Goal: Task Accomplishment & Management: Complete application form

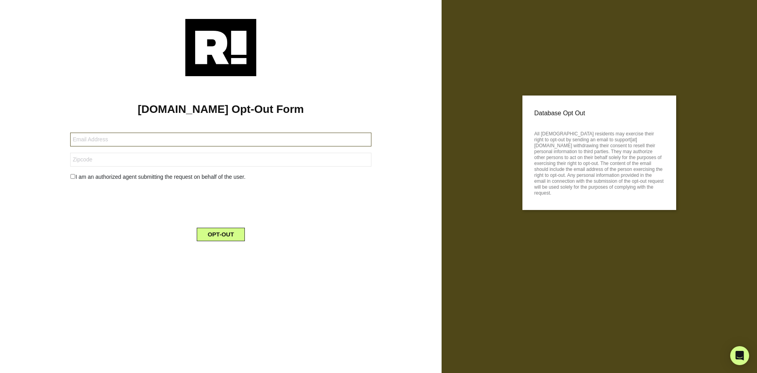
drag, startPoint x: 71, startPoint y: 142, endPoint x: 76, endPoint y: 141, distance: 5.1
click at [76, 141] on input "text" at bounding box center [220, 139] width 301 height 14
type input "leahsternberger@gmail.com"
type input "15147"
click at [97, 160] on input "15147" at bounding box center [220, 160] width 301 height 14
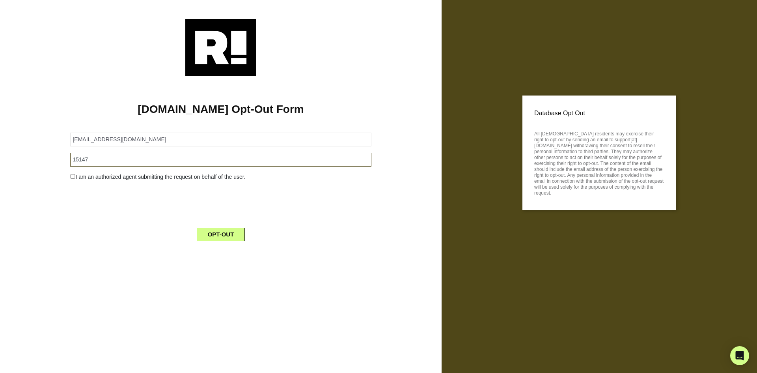
drag, startPoint x: 104, startPoint y: 158, endPoint x: 27, endPoint y: 153, distance: 77.0
click at [28, 153] on div "Retention.com Opt-Out Form leahsternberger@gmail.com 15147 I am an authorized a…" at bounding box center [221, 161] width 430 height 171
click at [164, 161] on input "15147" at bounding box center [220, 160] width 301 height 14
click at [98, 226] on div "OPT-OUT" at bounding box center [220, 229] width 313 height 23
click at [92, 162] on input "text" at bounding box center [220, 160] width 301 height 14
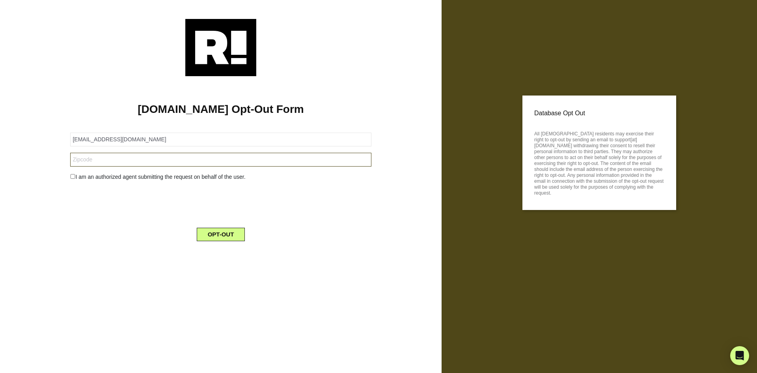
type input "15147"
click at [71, 177] on input "checkbox" at bounding box center [72, 176] width 5 height 5
checkbox input "true"
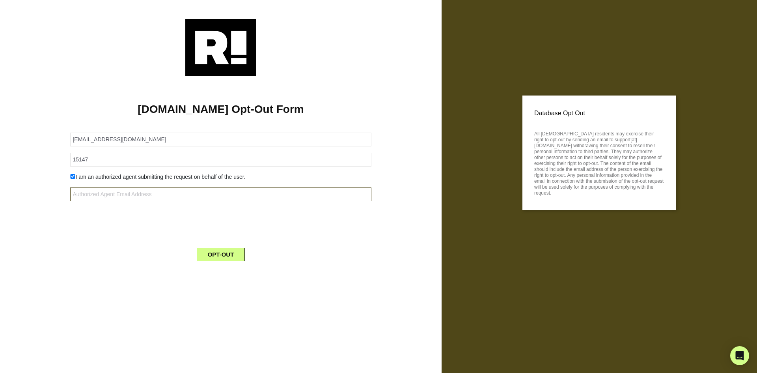
click at [115, 197] on input "text" at bounding box center [220, 194] width 301 height 14
type input "leahsternberger@gmail.com"
click at [75, 175] on div "I am an authorized agent submitting the request on behalf of the user." at bounding box center [220, 177] width 313 height 8
click at [74, 175] on input "checkbox" at bounding box center [72, 176] width 5 height 5
checkbox input "false"
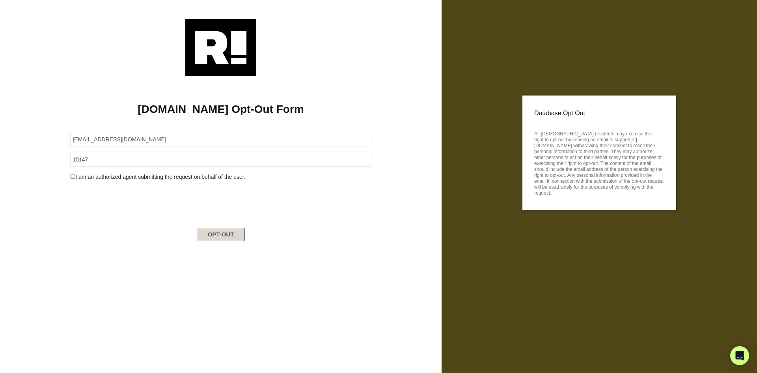
click at [212, 235] on button "OPT-OUT" at bounding box center [221, 233] width 48 height 13
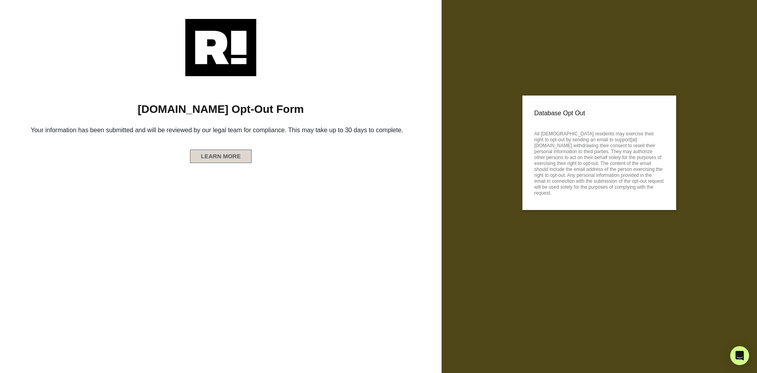
drag, startPoint x: 223, startPoint y: 157, endPoint x: 274, endPoint y: 216, distance: 78.0
click at [223, 157] on button "LEARN MORE" at bounding box center [221, 155] width 62 height 13
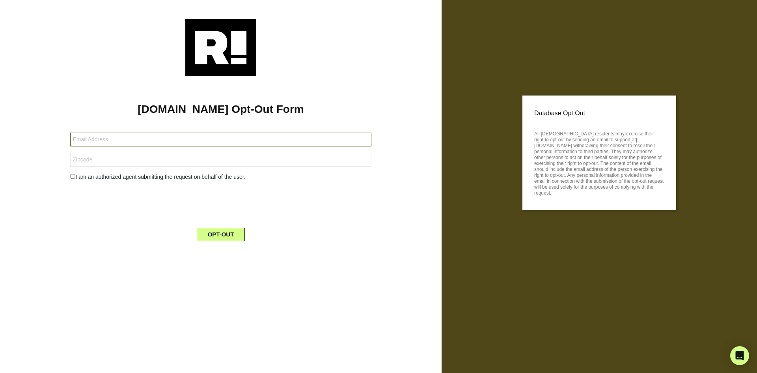
click at [112, 142] on input "text" at bounding box center [220, 139] width 301 height 14
type input "leahsternberger@yahoo.com"
click at [90, 164] on input "text" at bounding box center [220, 160] width 301 height 14
type input "15147"
click at [226, 231] on button "OPT-OUT" at bounding box center [221, 233] width 48 height 13
